Goal: Information Seeking & Learning: Learn about a topic

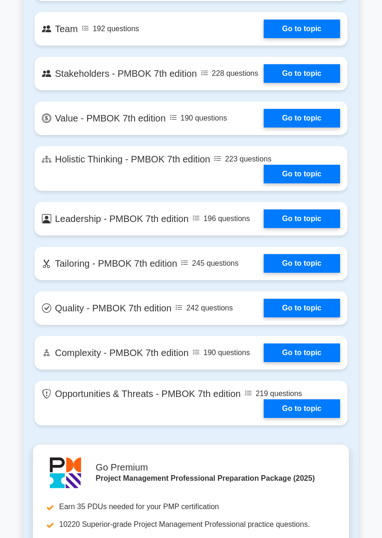
scroll to position [2147, 0]
click at [319, 228] on link "Go to topic" at bounding box center [302, 219] width 76 height 19
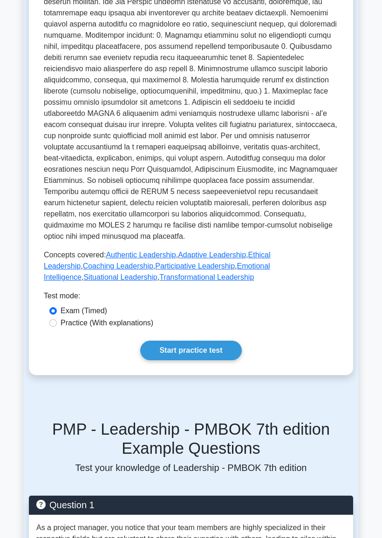
scroll to position [284, 0]
click at [222, 360] on link "Start practice test" at bounding box center [190, 351] width 101 height 20
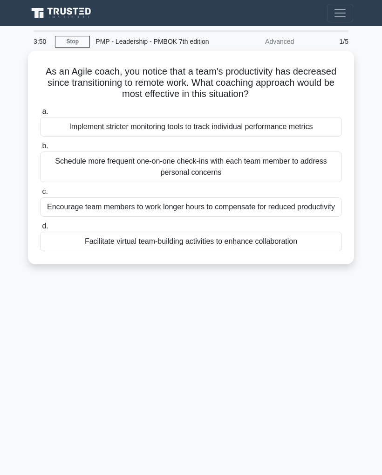
click at [240, 251] on div "Facilitate virtual team-building activities to enhance collaboration" at bounding box center [191, 241] width 302 height 20
click at [40, 229] on input "d. Facilitate virtual team-building activities to enhance collaboration" at bounding box center [40, 226] width 0 height 6
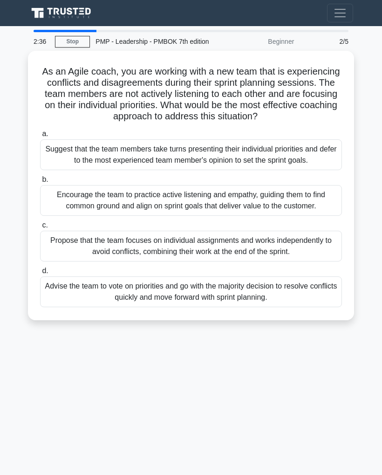
click at [241, 216] on div "Encourage the team to practice active listening and empathy, guiding them to fi…" at bounding box center [191, 200] width 302 height 31
click at [40, 183] on input "b. Encourage the team to practice active listening and empathy, guiding them to…" at bounding box center [40, 180] width 0 height 6
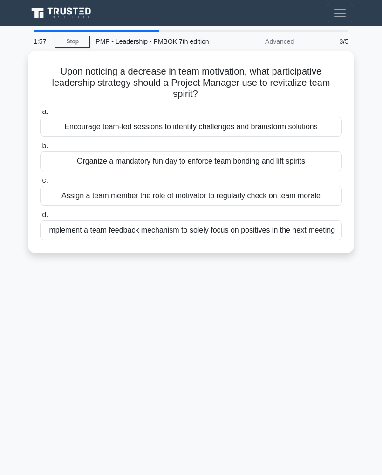
click at [294, 135] on div "Encourage team-led sessions to identify challenges and brainstorm solutions" at bounding box center [191, 127] width 302 height 20
click at [40, 115] on input "a. Encourage team-led sessions to identify challenges and brainstorm solutions" at bounding box center [40, 112] width 0 height 6
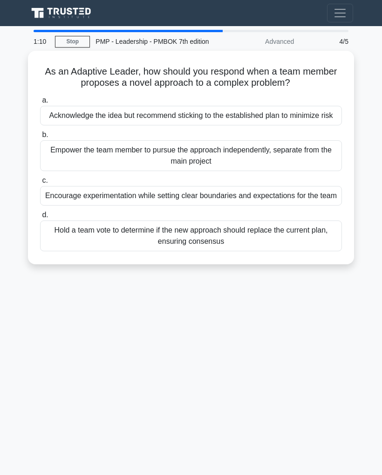
click at [279, 125] on div "Acknowledge the idea but recommend sticking to the established plan to minimize…" at bounding box center [191, 116] width 302 height 20
click at [40, 103] on input "a. Acknowledge the idea but recommend sticking to the established plan to minim…" at bounding box center [40, 100] width 0 height 6
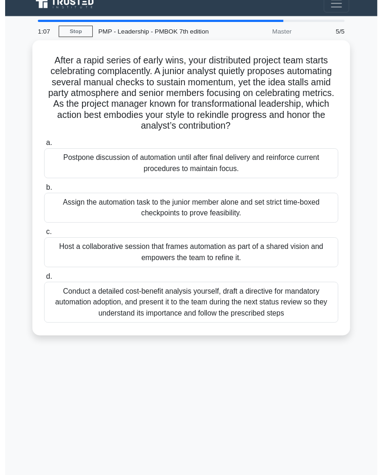
scroll to position [15, 0]
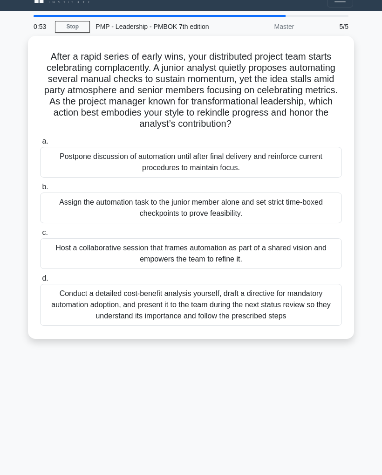
click at [220, 326] on div "Conduct a detailed cost-benefit analysis yourself, draft a directive for mandat…" at bounding box center [191, 305] width 302 height 42
click at [40, 281] on input "d. Conduct a detailed cost-benefit analysis yourself, draft a directive for man…" at bounding box center [40, 278] width 0 height 6
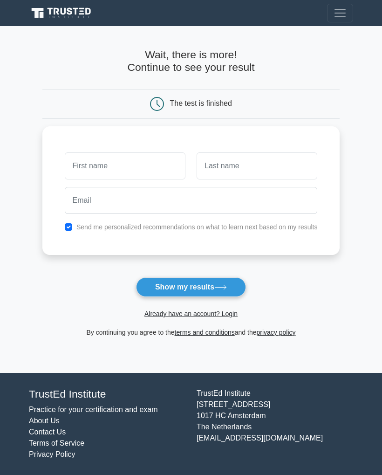
click at [231, 280] on button "Show my results" at bounding box center [191, 287] width 110 height 20
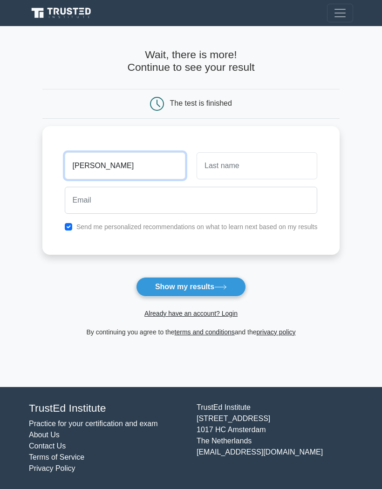
type input "Yasmin"
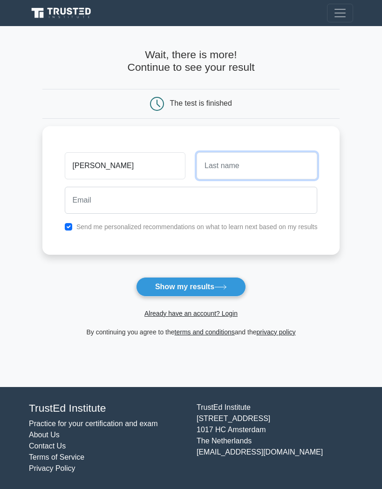
click at [241, 166] on input "text" at bounding box center [257, 165] width 121 height 27
type input "A"
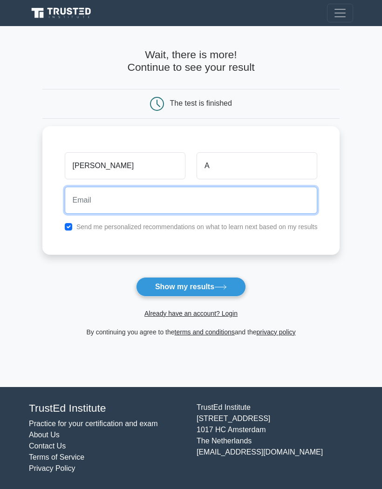
click at [96, 200] on input "email" at bounding box center [191, 200] width 253 height 27
click at [151, 200] on input "yasmnabdualaziz95@gmai.com" at bounding box center [191, 200] width 253 height 27
click at [74, 197] on input "yasmnabdualaziz95@gmail.com" at bounding box center [191, 200] width 253 height 27
type input "yasminabdualaziz95@gmail.com"
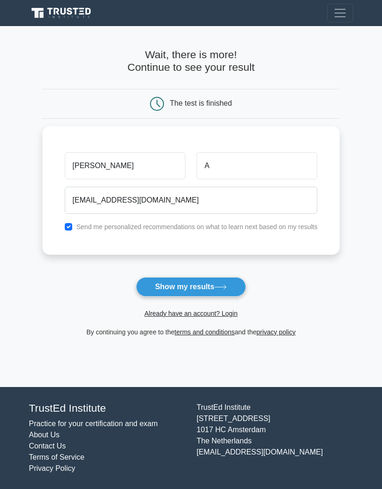
click at [212, 283] on button "Show my results" at bounding box center [191, 287] width 110 height 20
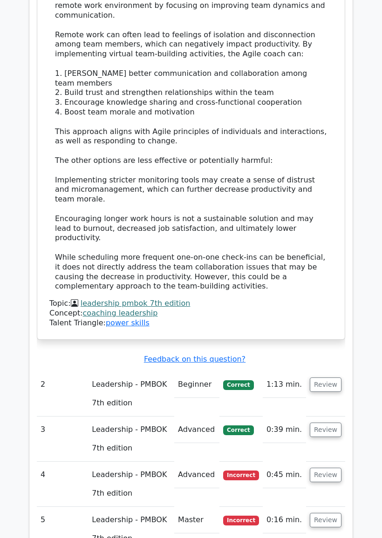
scroll to position [1065, 0]
click at [328, 378] on button "Review" at bounding box center [326, 385] width 32 height 14
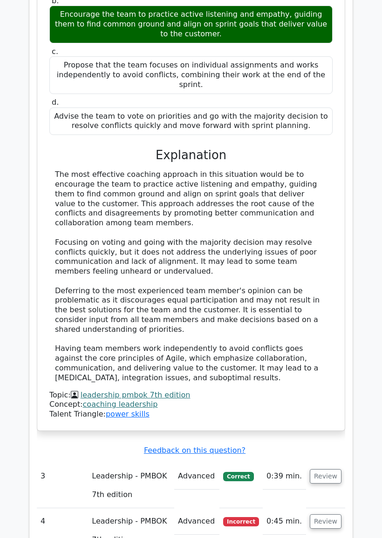
scroll to position [1624, 0]
click at [329, 469] on button "Review" at bounding box center [326, 476] width 32 height 14
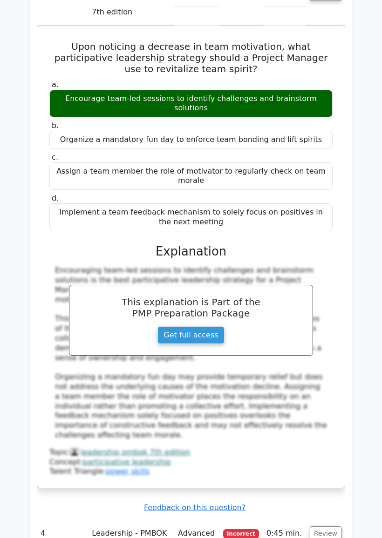
scroll to position [2117, 0]
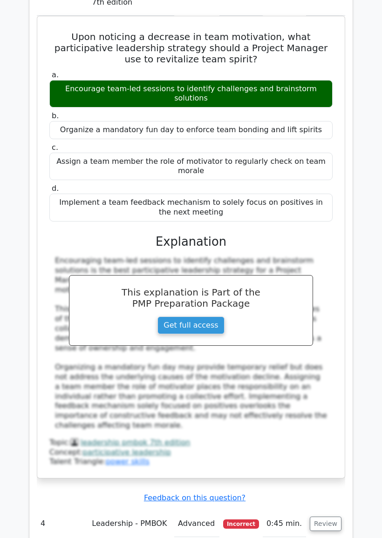
click at [330, 474] on button "Review" at bounding box center [326, 524] width 32 height 14
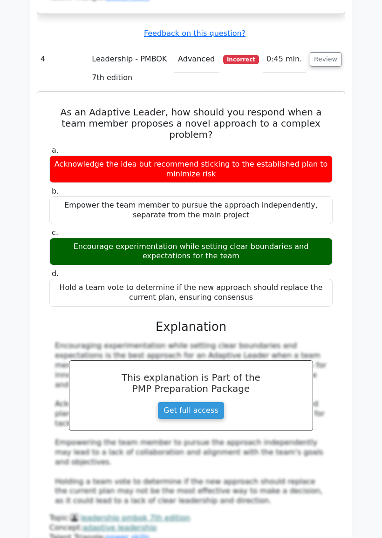
scroll to position [2584, 0]
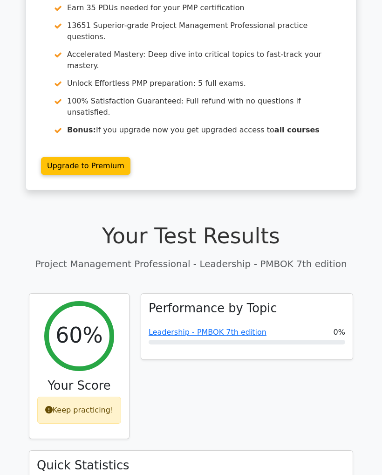
scroll to position [89, 0]
click at [68, 396] on div "Keep practicing!" at bounding box center [79, 409] width 84 height 27
click at [53, 406] on icon at bounding box center [48, 409] width 7 height 7
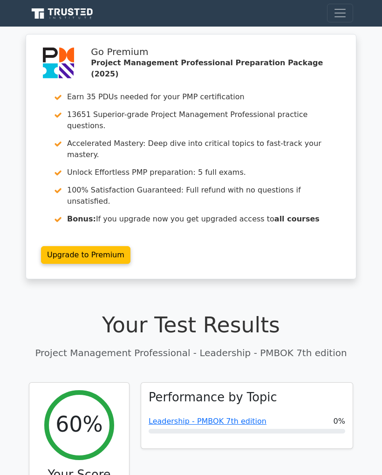
click at [241, 416] on link "Leadership - PMBOK 7th edition" at bounding box center [208, 420] width 118 height 9
click at [339, 16] on span "Toggle navigation" at bounding box center [340, 13] width 14 height 14
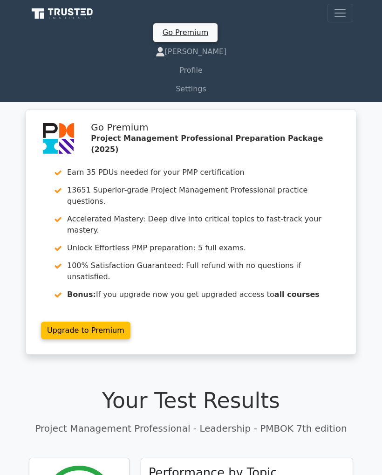
click at [205, 55] on link "[PERSON_NAME]" at bounding box center [191, 51] width 324 height 19
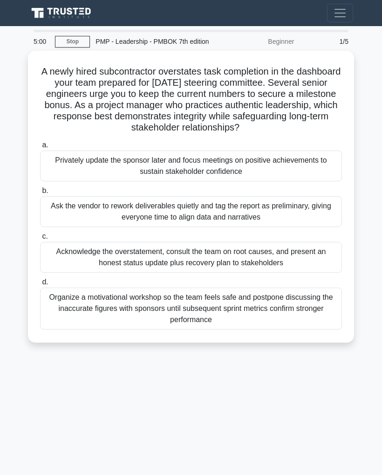
scroll to position [15, 0]
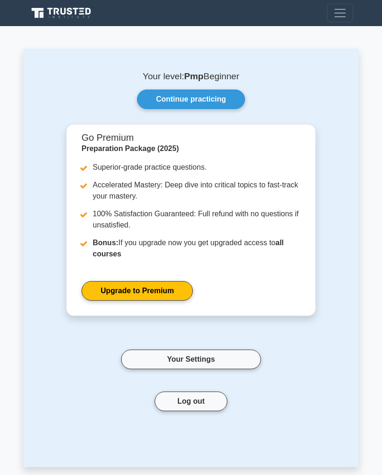
click at [220, 100] on link "Continue practicing" at bounding box center [191, 99] width 108 height 20
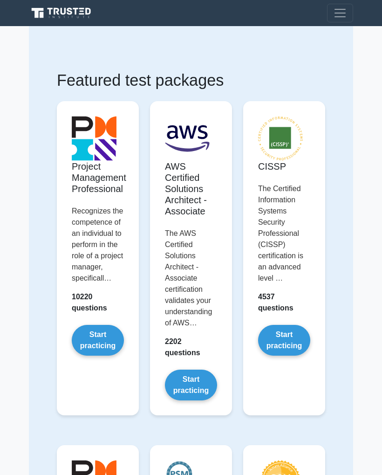
click at [100, 355] on link "Start practicing" at bounding box center [98, 340] width 52 height 31
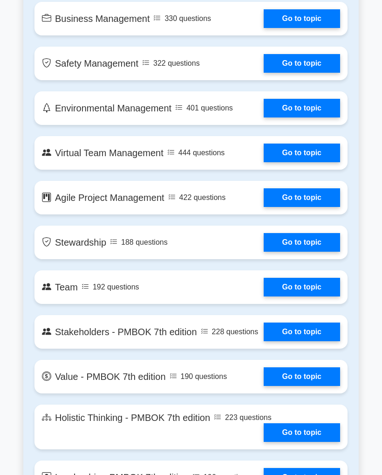
scroll to position [1781, 0]
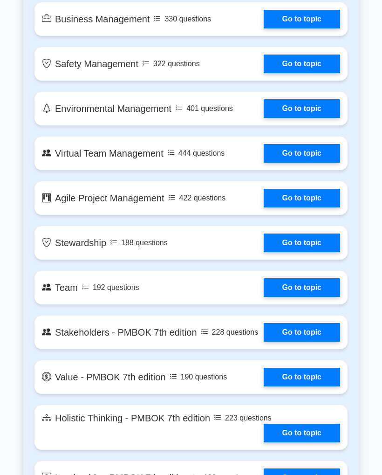
click at [311, 341] on link "Go to topic" at bounding box center [302, 332] width 76 height 19
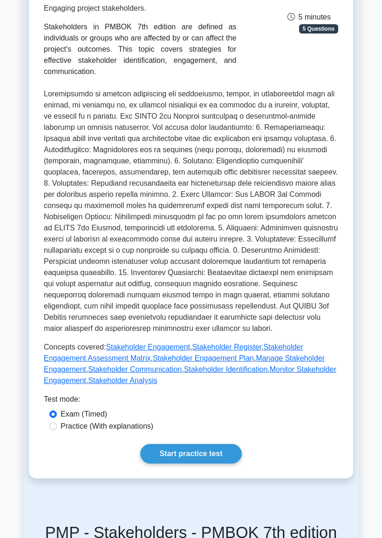
scroll to position [190, 0]
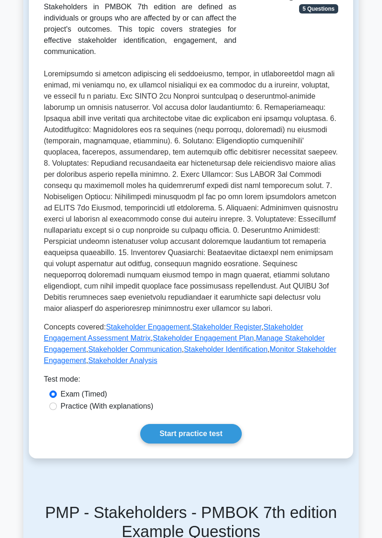
click at [222, 444] on link "Start practice test" at bounding box center [190, 434] width 101 height 20
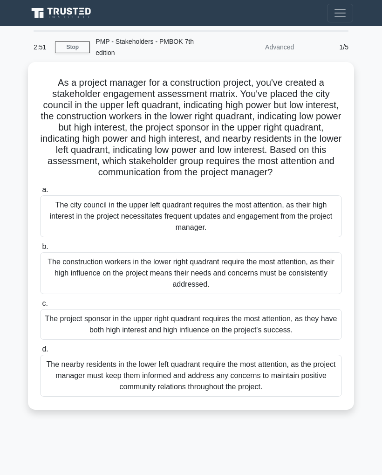
click at [182, 335] on div "The project sponsor in the upper right quadrant requires the most attention, as…" at bounding box center [191, 324] width 302 height 31
click at [40, 306] on input "c. The project sponsor in the upper right quadrant requires the most attention,…" at bounding box center [40, 303] width 0 height 6
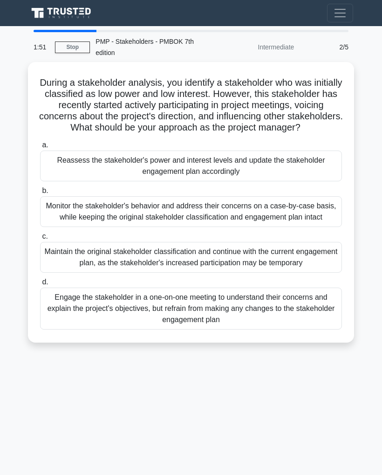
click at [200, 329] on div "Engage the stakeholder in a one-on-one meeting to understand their concerns and…" at bounding box center [191, 308] width 302 height 42
click at [40, 285] on input "d. Engage the stakeholder in a one-on-one meeting to understand their concerns …" at bounding box center [40, 282] width 0 height 6
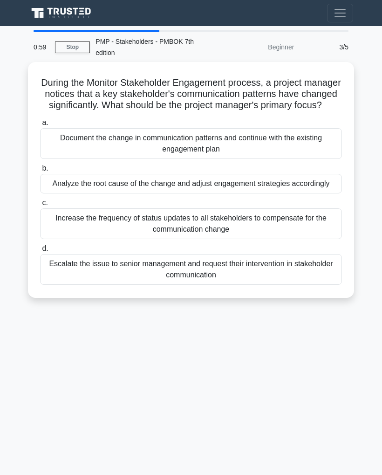
click at [210, 239] on div "Increase the frequency of status updates to all stakeholders to compensate for …" at bounding box center [191, 223] width 302 height 31
click at [40, 206] on input "c. Increase the frequency of status updates to all stakeholders to compensate f…" at bounding box center [40, 203] width 0 height 6
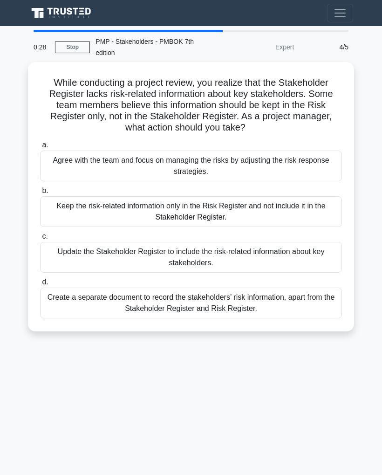
click at [197, 256] on div "Update the Stakeholder Register to include the risk-related information about k…" at bounding box center [191, 257] width 302 height 31
click at [40, 239] on input "c. Update the Stakeholder Register to include the risk-related information abou…" at bounding box center [40, 236] width 0 height 6
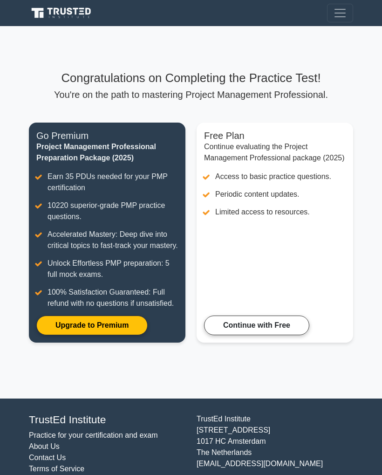
click at [299, 335] on link "Continue with Free" at bounding box center [256, 325] width 105 height 20
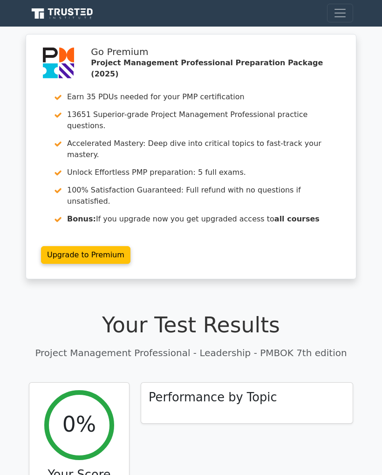
click at [213, 390] on h3 "Performance by Topic" at bounding box center [213, 397] width 129 height 14
click at [228, 390] on h3 "Performance by Topic" at bounding box center [213, 397] width 129 height 14
click at [219, 390] on h3 "Performance by Topic" at bounding box center [213, 397] width 129 height 14
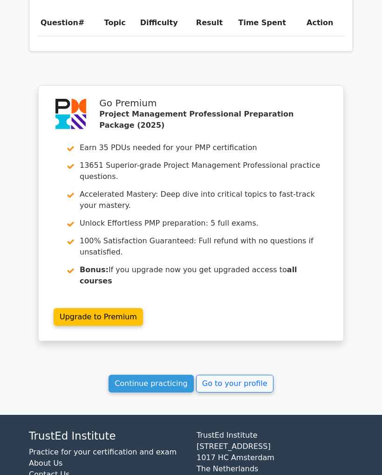
scroll to position [699, 0]
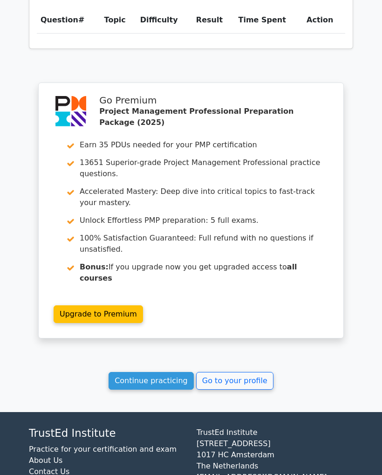
click at [173, 372] on link "Continue practicing" at bounding box center [151, 381] width 85 height 18
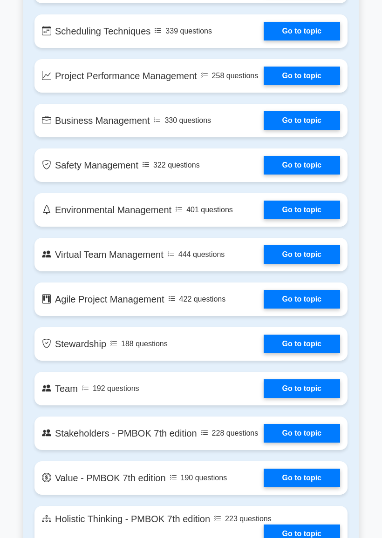
scroll to position [1767, 0]
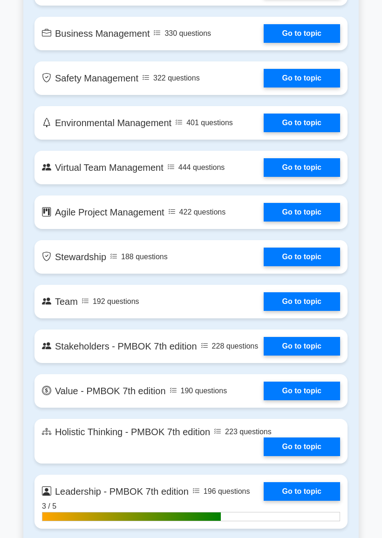
click at [317, 356] on link "Go to topic" at bounding box center [302, 346] width 76 height 19
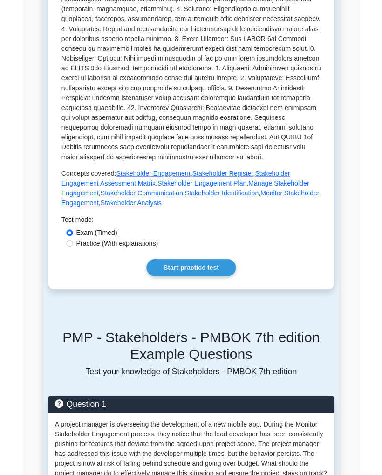
scroll to position [319, 0]
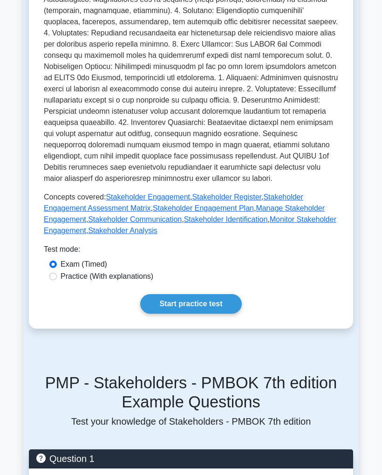
click at [220, 314] on link "Start practice test" at bounding box center [190, 304] width 101 height 20
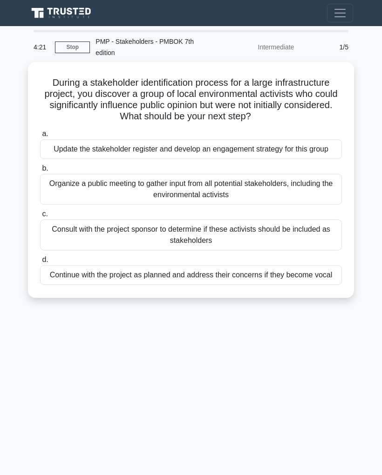
click at [206, 159] on div "Update the stakeholder register and develop an engagement strategy for this gro…" at bounding box center [191, 149] width 302 height 20
click at [40, 137] on input "a. Update the stakeholder register and develop an engagement strategy for this …" at bounding box center [40, 134] width 0 height 6
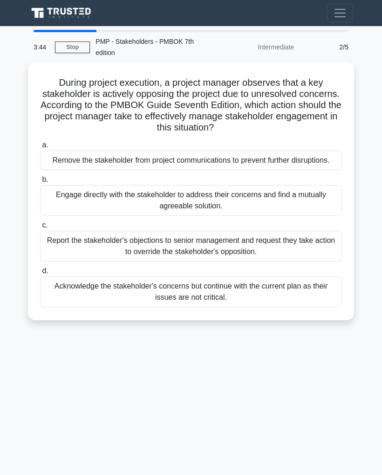
click at [219, 210] on div "Engage directly with the stakeholder to address their concerns and find a mutua…" at bounding box center [191, 200] width 302 height 31
click at [40, 183] on input "b. Engage directly with the stakeholder to address their concerns and find a mu…" at bounding box center [40, 180] width 0 height 6
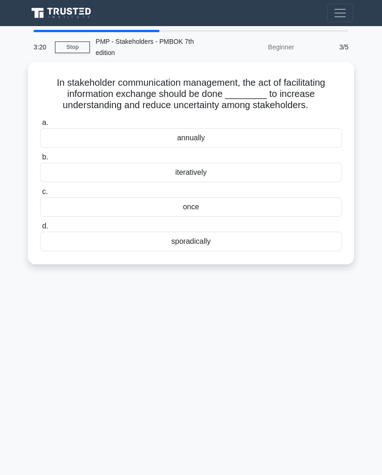
click at [213, 182] on div "iteratively" at bounding box center [191, 173] width 302 height 20
click at [40, 160] on input "b. iteratively" at bounding box center [40, 157] width 0 height 6
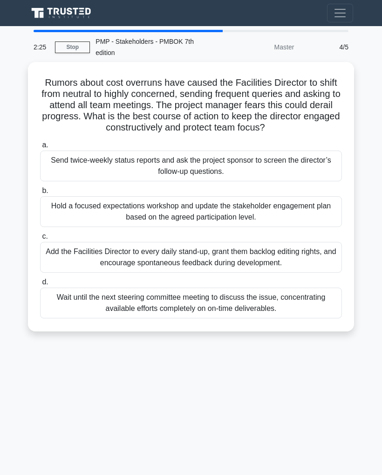
click at [175, 270] on div "Add the Facilities Director to every daily stand-up, grant them backlog editing…" at bounding box center [191, 257] width 302 height 31
click at [40, 239] on input "c. Add the Facilities Director to every daily stand-up, grant them backlog edit…" at bounding box center [40, 236] width 0 height 6
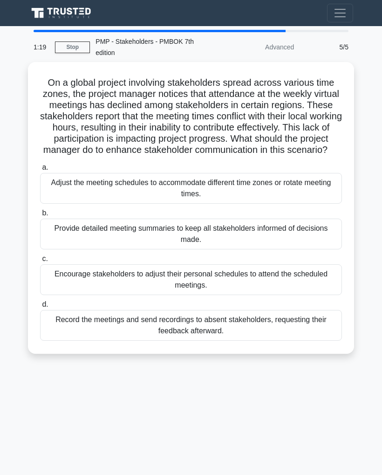
click at [201, 331] on div "Record the meetings and send recordings to absent stakeholders, requesting thei…" at bounding box center [191, 325] width 302 height 31
click at [40, 307] on input "d. Record the meetings and send recordings to absent stakeholders, requesting t…" at bounding box center [40, 304] width 0 height 6
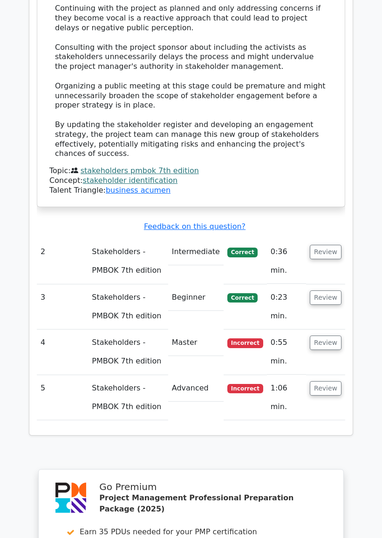
scroll to position [1234, 0]
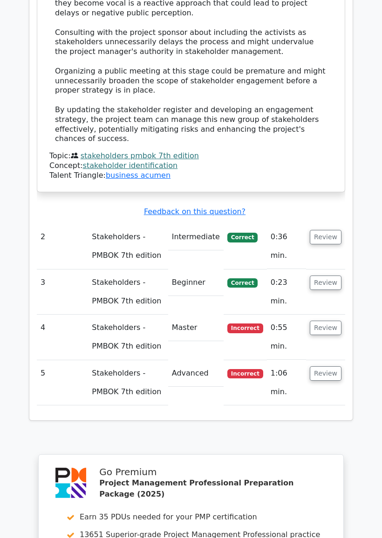
click at [328, 367] on button "Review" at bounding box center [326, 374] width 32 height 14
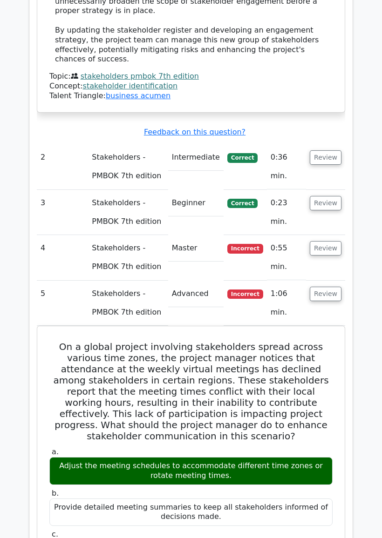
scroll to position [1315, 0]
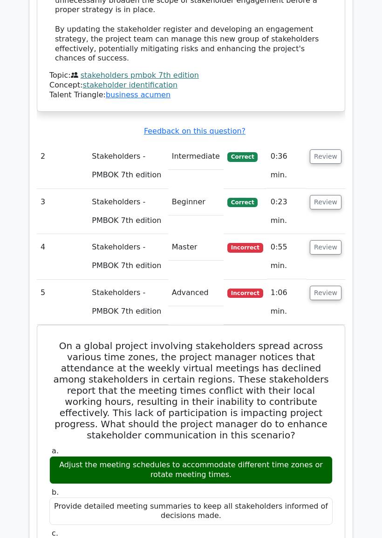
click at [331, 240] on button "Review" at bounding box center [326, 247] width 32 height 14
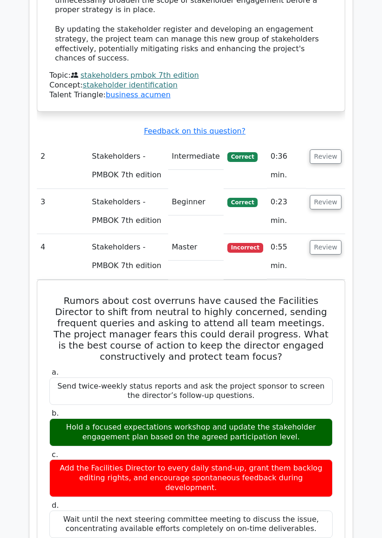
click at [326, 240] on button "Review" at bounding box center [326, 247] width 32 height 14
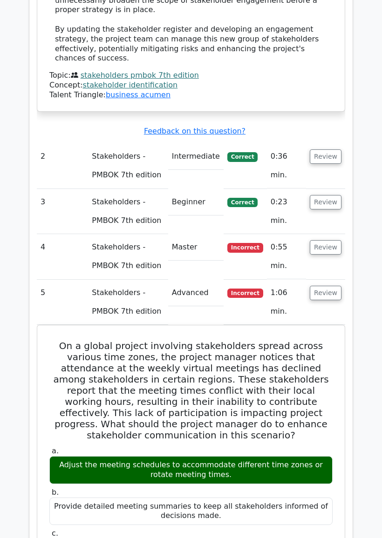
click at [324, 195] on button "Review" at bounding box center [326, 202] width 32 height 14
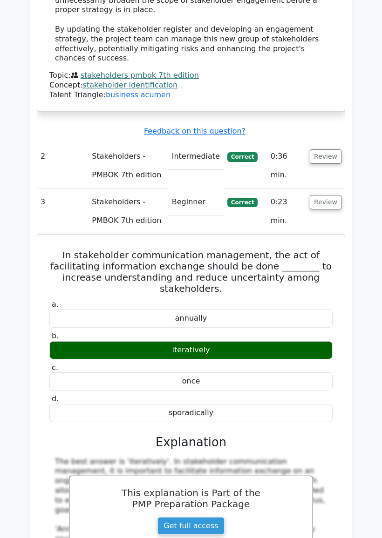
click at [335, 195] on button "Review" at bounding box center [326, 202] width 32 height 14
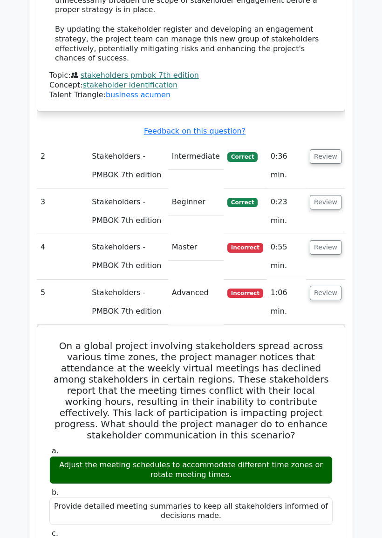
click at [336, 149] on button "Review" at bounding box center [326, 156] width 32 height 14
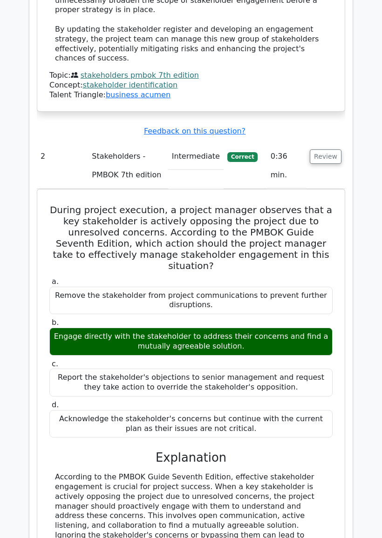
click at [332, 149] on button "Review" at bounding box center [326, 156] width 32 height 14
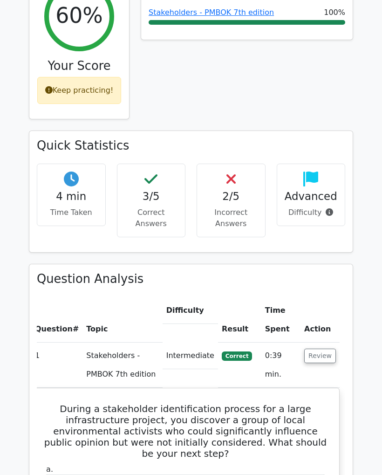
scroll to position [408, 0]
click at [330, 208] on icon at bounding box center [329, 211] width 7 height 7
click at [326, 174] on div at bounding box center [327, 174] width 6 height 3
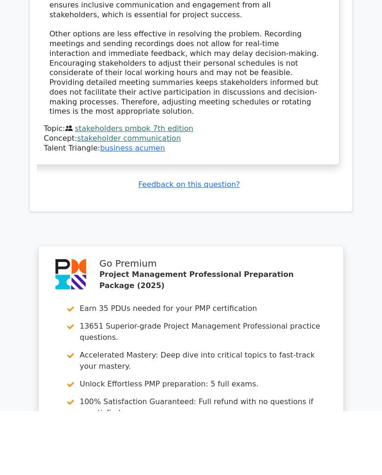
scroll to position [2076, 0]
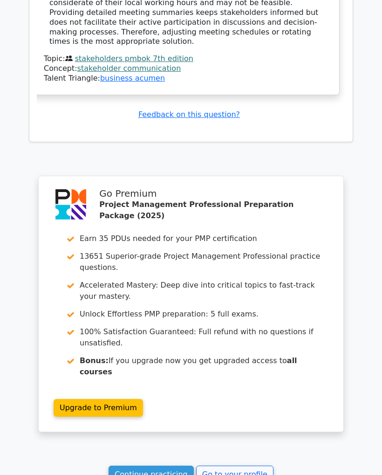
click at [149, 465] on link "Continue practicing" at bounding box center [151, 474] width 85 height 18
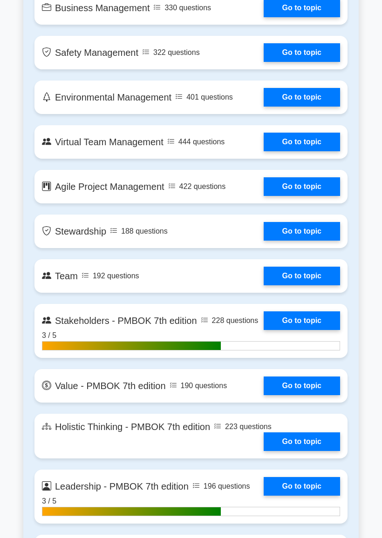
scroll to position [1804, 0]
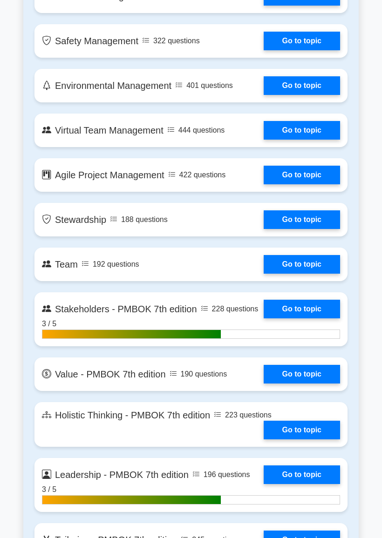
click at [306, 319] on link "Go to topic" at bounding box center [302, 309] width 76 height 19
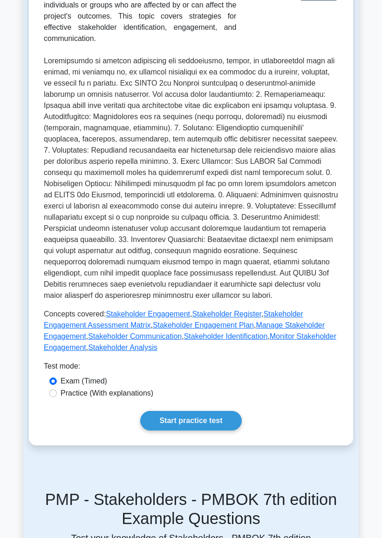
scroll to position [339, 0]
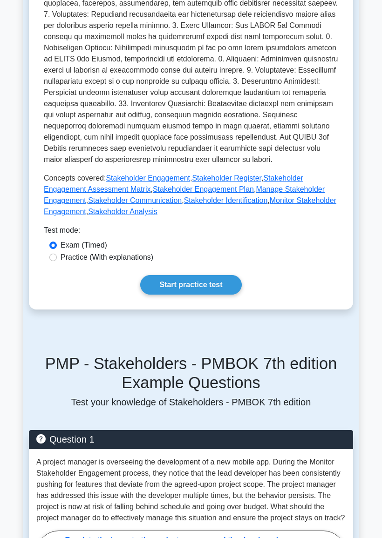
click at [216, 295] on link "Start practice test" at bounding box center [190, 285] width 101 height 20
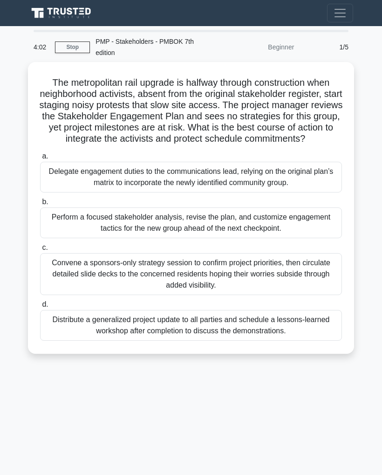
click at [269, 234] on div "Perform a focused stakeholder analysis, revise the plan, and customize engageme…" at bounding box center [191, 222] width 302 height 31
click at [40, 205] on input "b. Perform a focused stakeholder analysis, revise the plan, and customize engag…" at bounding box center [40, 202] width 0 height 6
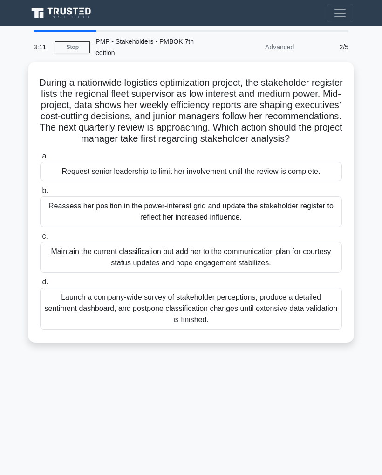
click at [190, 227] on div "Reassess her position in the power-interest grid and update the stakeholder reg…" at bounding box center [191, 211] width 302 height 31
click at [40, 194] on input "b. Reassess her position in the power-interest grid and update the stakeholder …" at bounding box center [40, 191] width 0 height 6
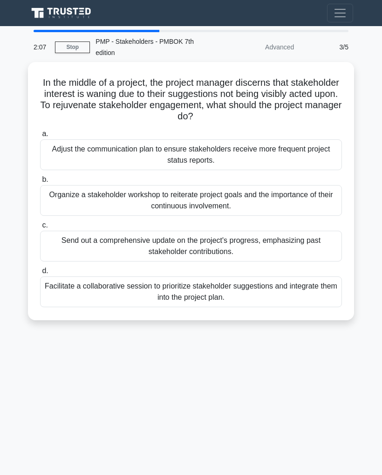
click at [211, 286] on div "Facilitate a collaborative session to prioritize stakeholder suggestions and in…" at bounding box center [191, 291] width 302 height 31
click at [40, 274] on input "d. Facilitate a collaborative session to prioritize stakeholder suggestions and…" at bounding box center [40, 271] width 0 height 6
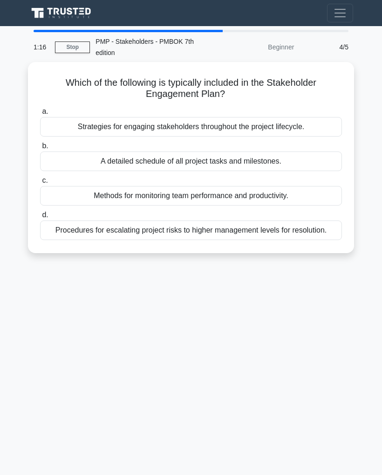
click at [230, 129] on div "Strategies for engaging stakeholders throughout the project lifecycle." at bounding box center [191, 127] width 302 height 20
click at [40, 115] on input "a. Strategies for engaging stakeholders throughout the project lifecycle." at bounding box center [40, 112] width 0 height 6
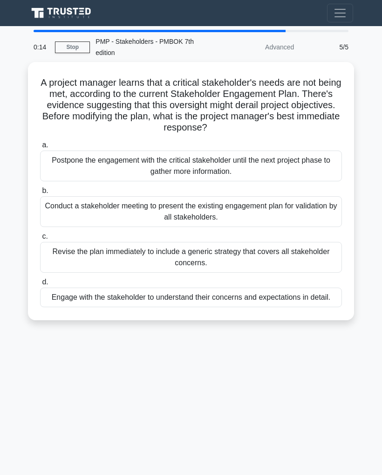
click at [230, 307] on div "Engage with the stakeholder to understand their concerns and expectations in de…" at bounding box center [191, 297] width 302 height 20
click at [40, 285] on input "d. Engage with the stakeholder to understand their concerns and expectations in…" at bounding box center [40, 282] width 0 height 6
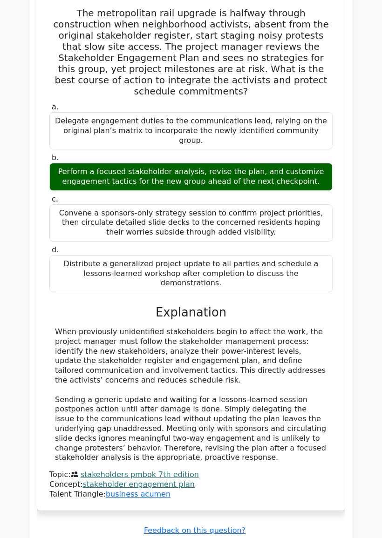
scroll to position [848, 0]
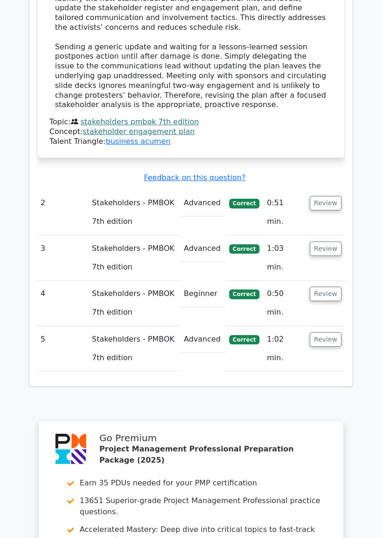
click at [326, 197] on button "Review" at bounding box center [326, 204] width 32 height 14
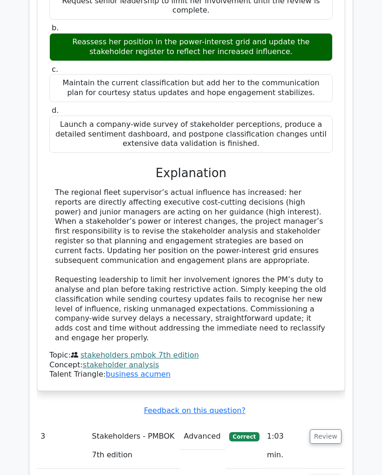
scroll to position [1533, 0]
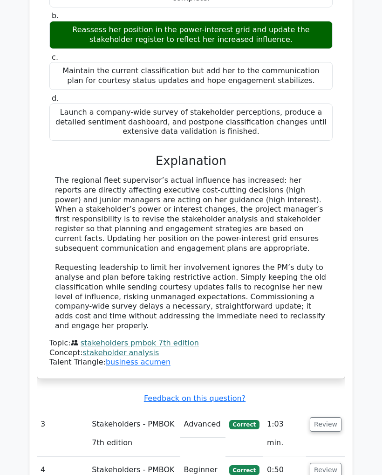
click at [324, 417] on button "Review" at bounding box center [326, 424] width 32 height 14
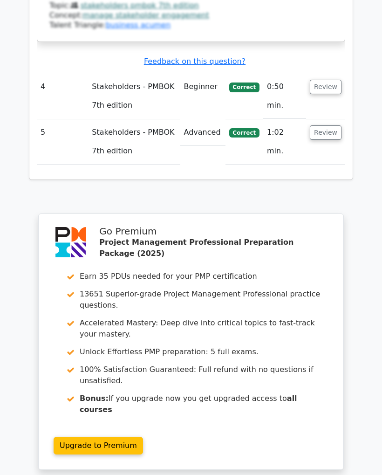
scroll to position [2431, 0]
